Goal: Entertainment & Leisure: Browse casually

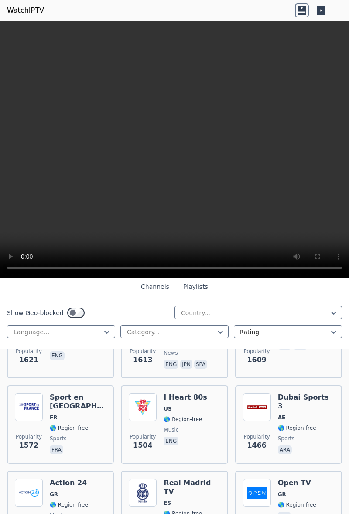
scroll to position [1008, 0]
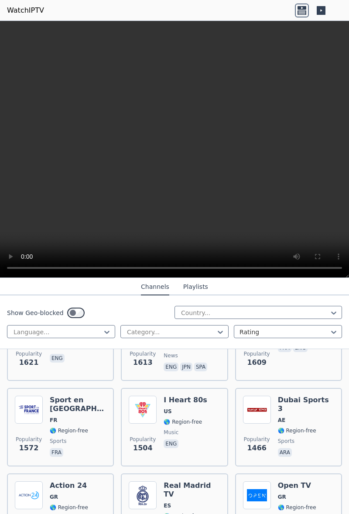
click at [77, 427] on span "🌎 Region-free" at bounding box center [69, 430] width 38 height 7
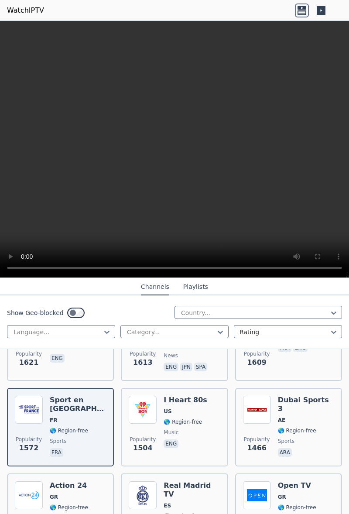
click at [69, 427] on span "🌎 Region-free" at bounding box center [69, 430] width 38 height 7
click at [70, 430] on div "Sport en [GEOGRAPHIC_DATA] FR 🌎 Region-free sports fra" at bounding box center [78, 427] width 56 height 63
click at [72, 438] on span "sports" at bounding box center [78, 441] width 56 height 7
click at [173, 429] on span "music" at bounding box center [171, 432] width 15 height 7
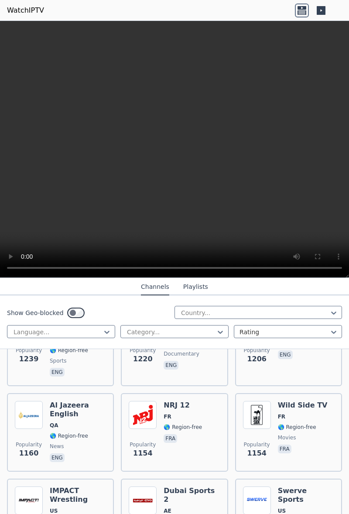
scroll to position [1526, 0]
click at [191, 423] on span "🌎 Region-free" at bounding box center [183, 426] width 38 height 7
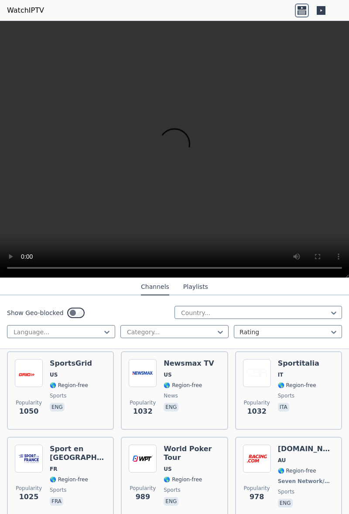
scroll to position [1835, 0]
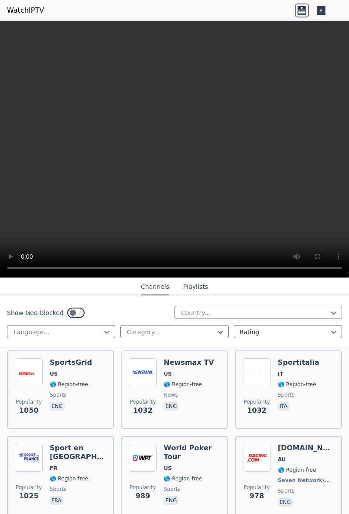
click at [294, 461] on div "[DOMAIN_NAME] AU 🌎 Region-free Seven Network/Foxtel sports eng" at bounding box center [306, 476] width 56 height 65
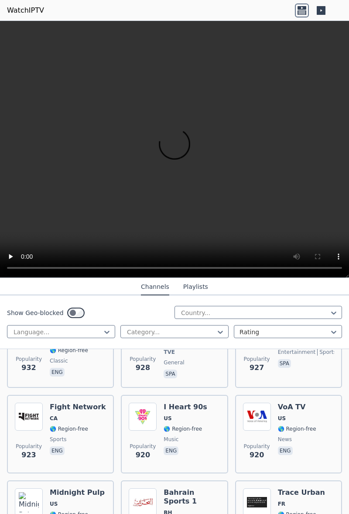
scroll to position [2225, 0]
click at [196, 509] on span "BH" at bounding box center [192, 512] width 56 height 7
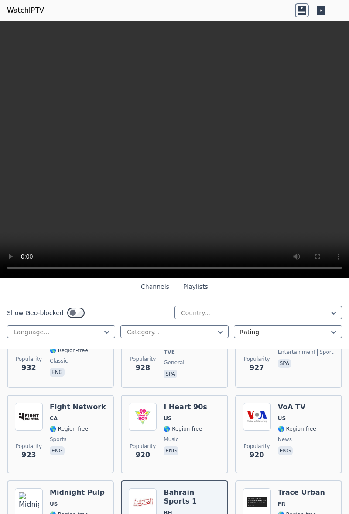
click at [73, 420] on div "Fight Network CA 🌎 Region-free sports eng" at bounding box center [78, 434] width 56 height 63
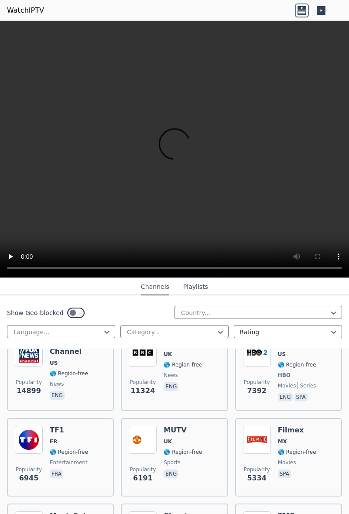
scroll to position [121, 0]
click at [72, 439] on div "TF1 FR 🌎 Region-free entertainment fra" at bounding box center [69, 457] width 38 height 63
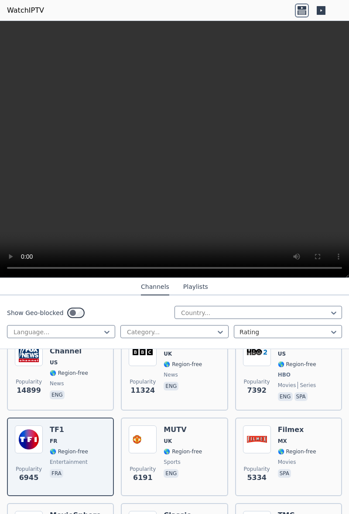
click at [77, 448] on span "🌎 Region-free" at bounding box center [69, 451] width 38 height 7
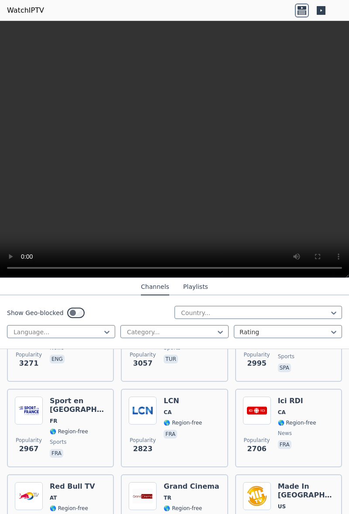
scroll to position [408, 0]
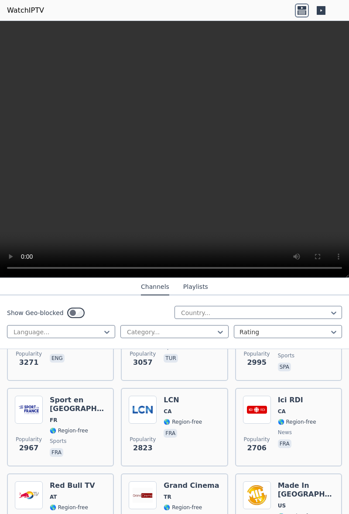
click at [67, 438] on span "sports" at bounding box center [78, 441] width 56 height 7
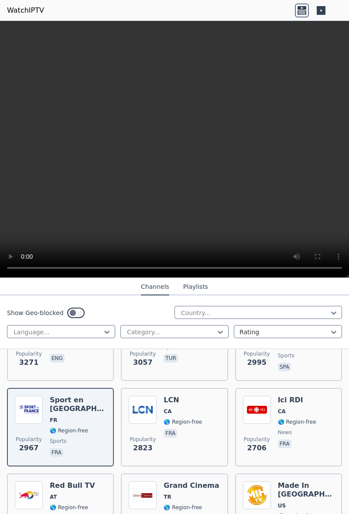
click at [76, 448] on span "fra" at bounding box center [78, 453] width 56 height 10
click at [73, 438] on span "sports" at bounding box center [78, 441] width 56 height 7
click at [71, 438] on span "sports" at bounding box center [78, 441] width 56 height 7
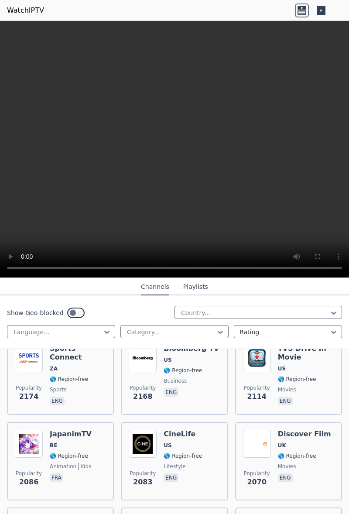
scroll to position [633, 0]
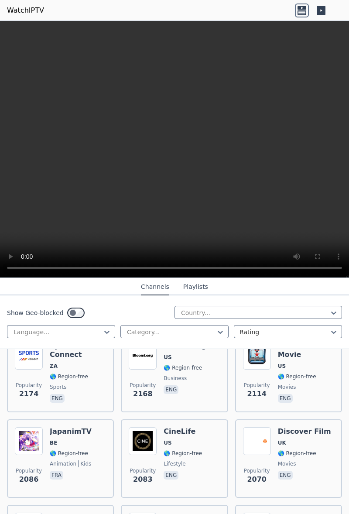
click at [191, 450] on span "🌎 Region-free" at bounding box center [183, 453] width 38 height 7
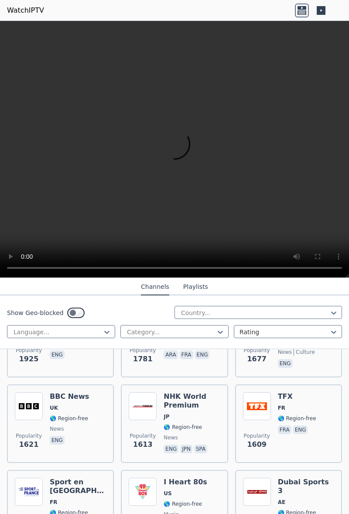
scroll to position [927, 0]
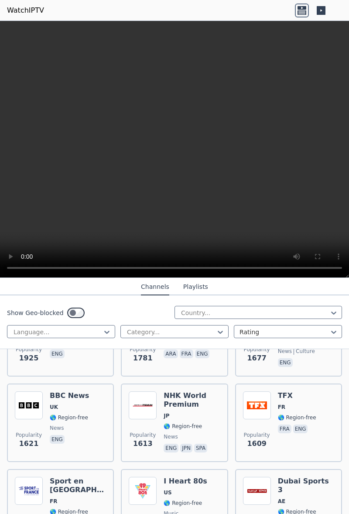
click at [194, 415] on div "NHK World Premium JP 🌎 Region-free news eng jpn spa" at bounding box center [192, 423] width 56 height 63
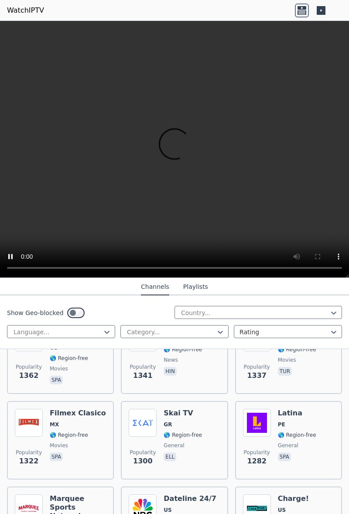
scroll to position [1338, 0]
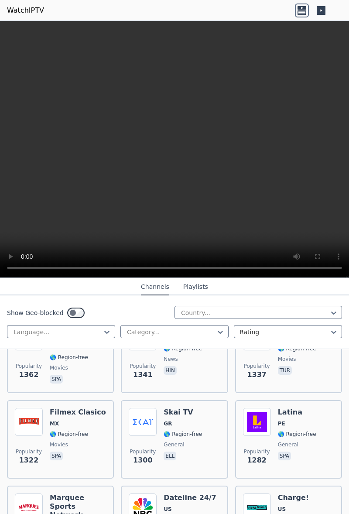
click at [186, 431] on span "🌎 Region-free" at bounding box center [183, 434] width 38 height 7
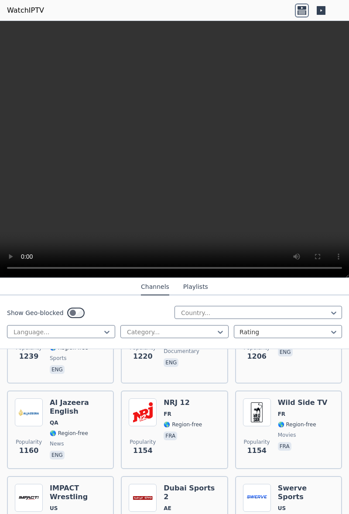
scroll to position [1528, 0]
click at [189, 415] on div "NRJ 12 FR 🌎 Region-free fra" at bounding box center [183, 429] width 38 height 63
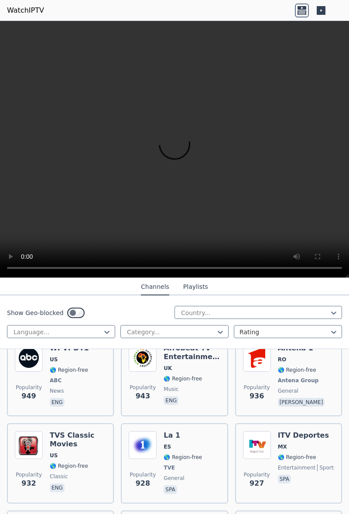
scroll to position [2112, 0]
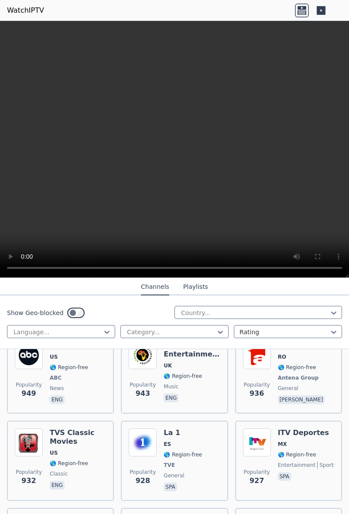
click at [183, 451] on span "🌎 Region-free" at bounding box center [183, 454] width 38 height 7
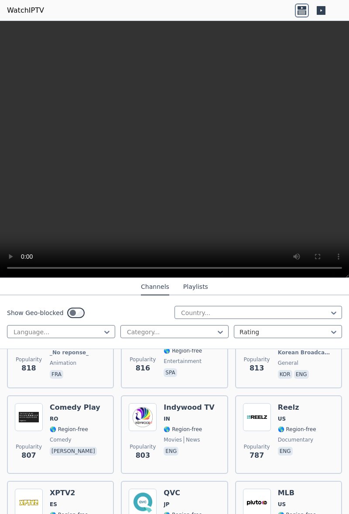
scroll to position [2657, 0]
click at [188, 501] on span "JP" at bounding box center [183, 504] width 38 height 7
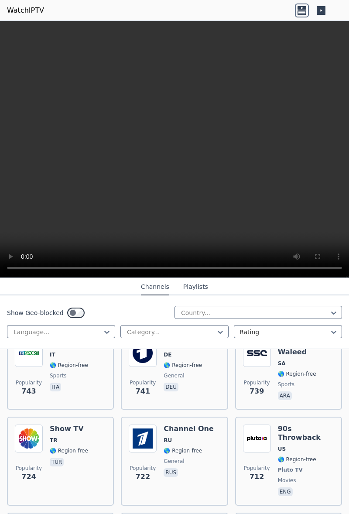
scroll to position [3067, 0]
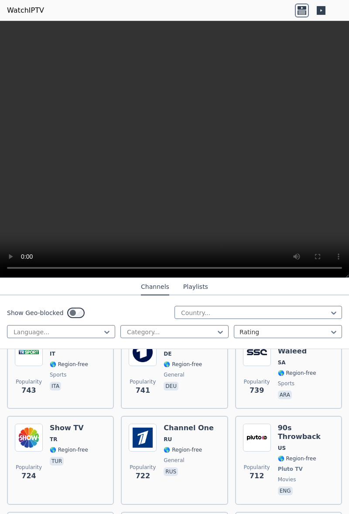
click at [283, 466] on span "Pluto TV" at bounding box center [290, 469] width 25 height 7
